Goal: Information Seeking & Learning: Check status

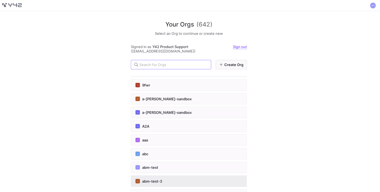
scroll to position [11, 0]
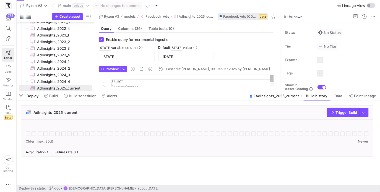
scroll to position [50, 0]
click at [310, 97] on span "Build history" at bounding box center [316, 96] width 21 height 4
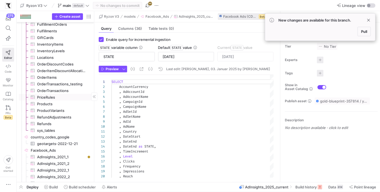
scroll to position [764, 0]
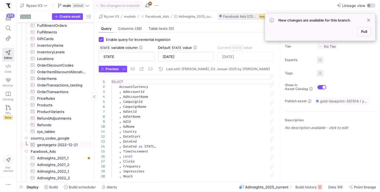
click at [50, 150] on span "Facebook_Ads​​​​​​​​" at bounding box center [61, 152] width 60 height 6
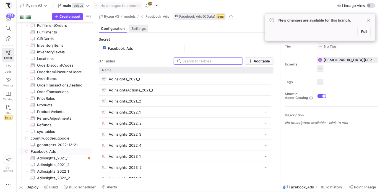
click at [141, 29] on span "Settings" at bounding box center [138, 29] width 14 height 4
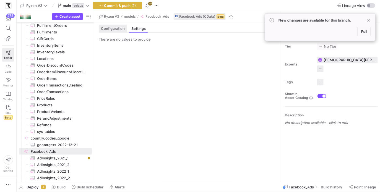
click at [119, 27] on span "Configuration" at bounding box center [113, 29] width 24 height 4
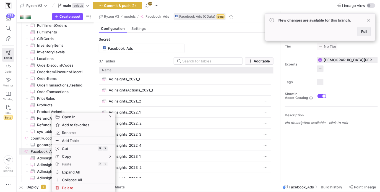
click at [369, 31] on span at bounding box center [364, 31] width 13 height 9
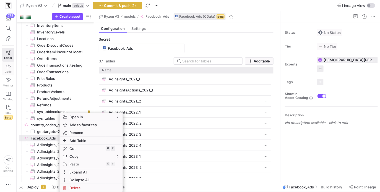
click at [9, 69] on link "Code" at bounding box center [8, 69] width 12 height 14
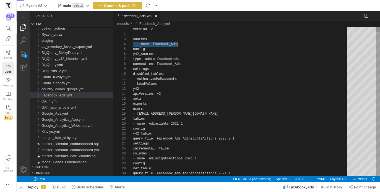
scroll to position [15, 44]
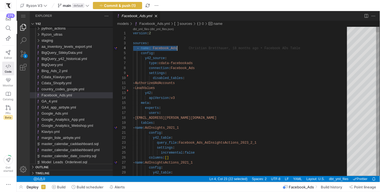
type textarea "- AuthorizedAdAccounts - LeadValues y42: apiVersion: v3 meta: experts: users: -…"
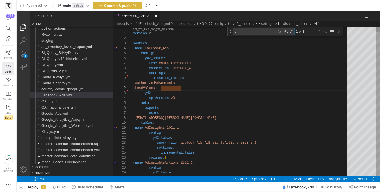
scroll to position [5, 34]
type textarea "o"
click at [9, 58] on span "Editor" at bounding box center [8, 57] width 8 height 3
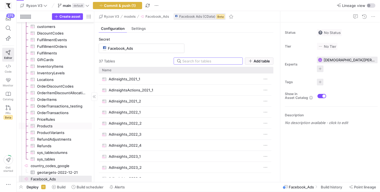
scroll to position [772, 0]
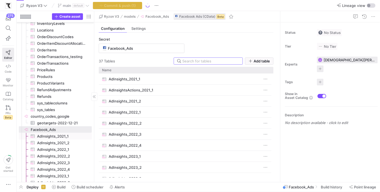
click at [66, 137] on span "AdInsights_2021_1​​​​​​​​​" at bounding box center [61, 136] width 48 height 6
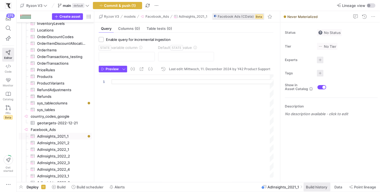
click at [320, 186] on span "Build history" at bounding box center [316, 187] width 21 height 4
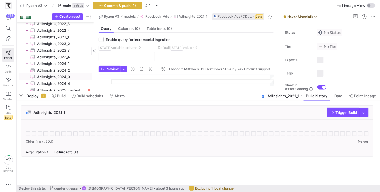
scroll to position [933, 0]
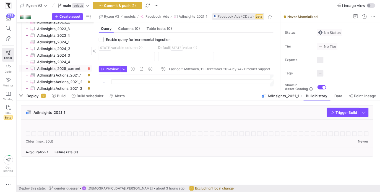
click at [73, 69] on span "AdInsights_2025_current​​​​​​​​​" at bounding box center [61, 69] width 48 height 6
checkbox input "true"
type input "STATE"
type input "01.01.2025"
type textarea "SELECT AccountCurrency , AdAccountId , AdAccountName , CampaignId , CampaignNam…"
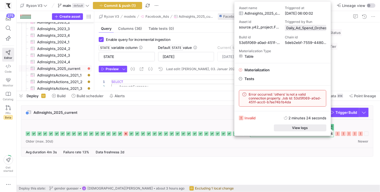
click at [322, 131] on span "button" at bounding box center [300, 128] width 52 height 6
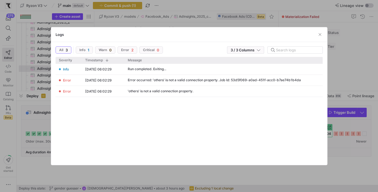
click at [356, 147] on div at bounding box center [189, 96] width 378 height 192
